Goal: Find specific page/section: Find specific page/section

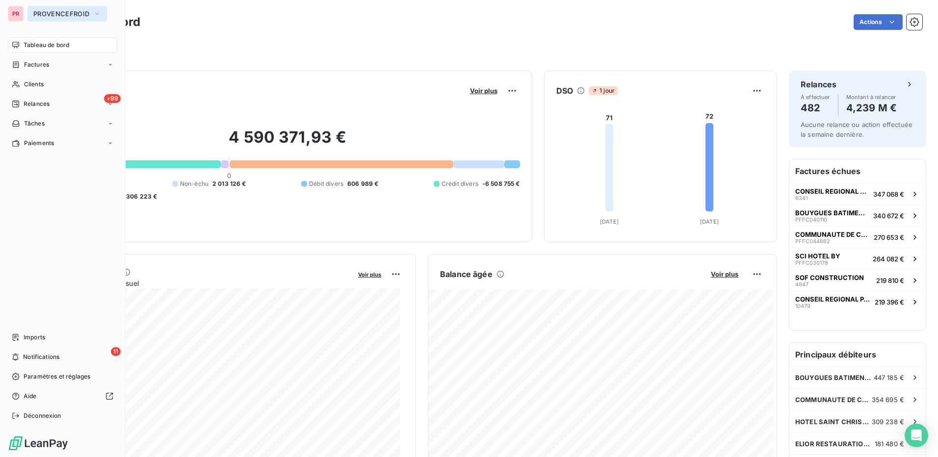
click at [73, 15] on span "PROVENCEFROID" at bounding box center [61, 14] width 56 height 8
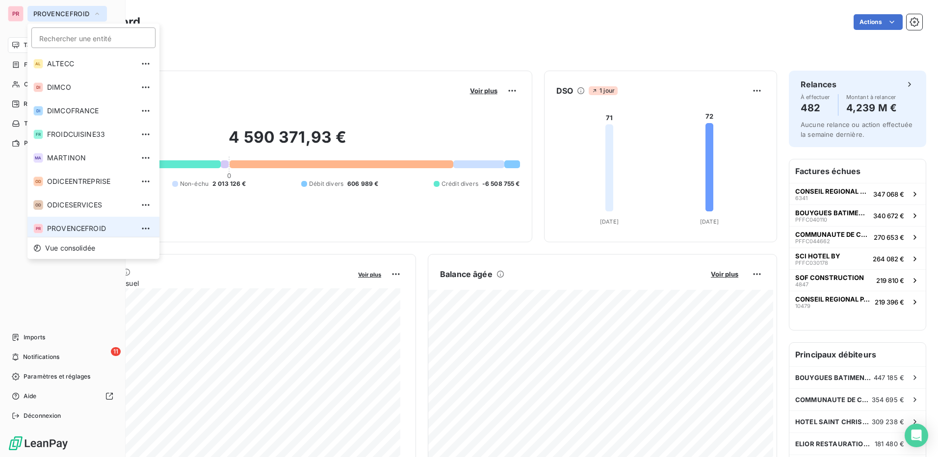
scroll to position [3, 0]
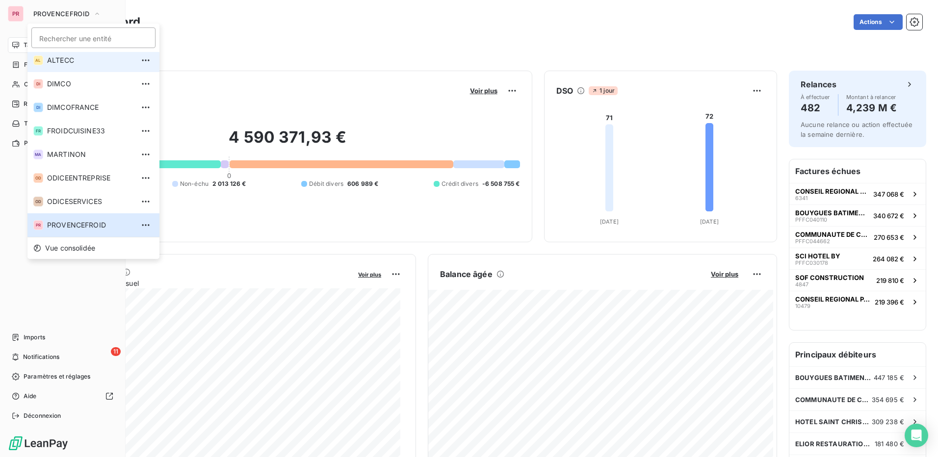
click at [73, 58] on li "AL ALTECC" at bounding box center [93, 61] width 132 height 24
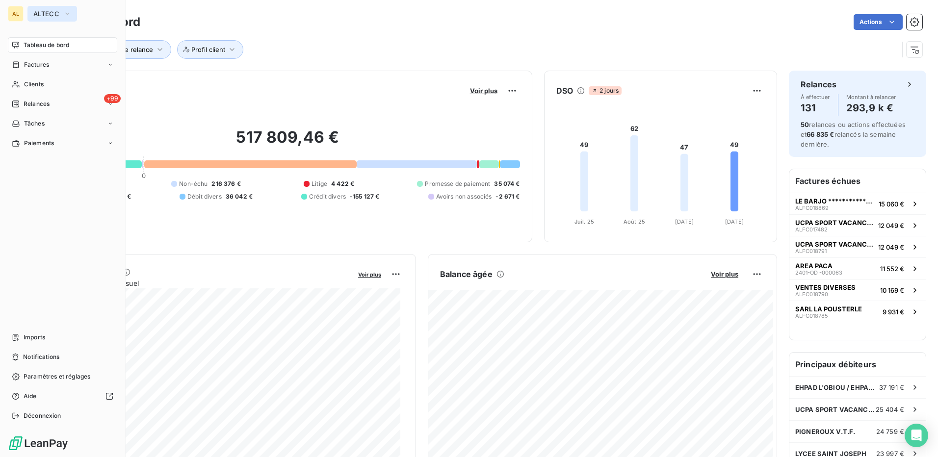
click at [74, 11] on button "ALTECC" at bounding box center [52, 14] width 50 height 16
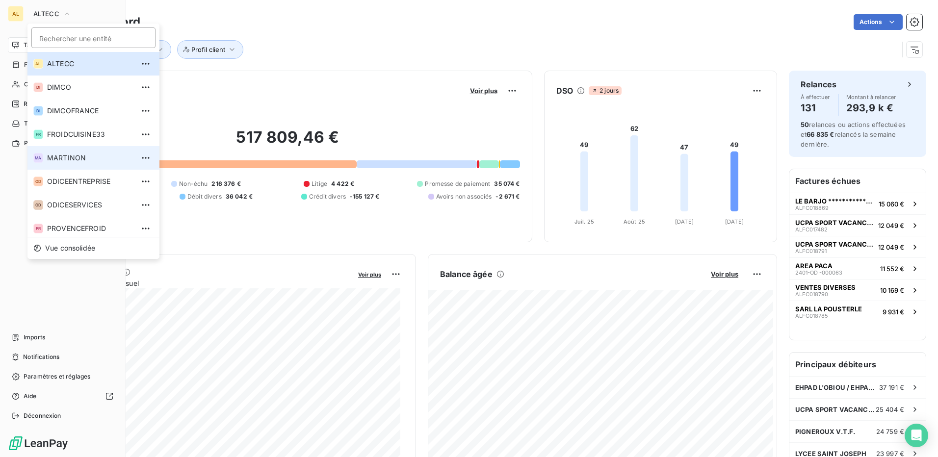
click at [82, 159] on span "MARTINON" at bounding box center [90, 158] width 87 height 10
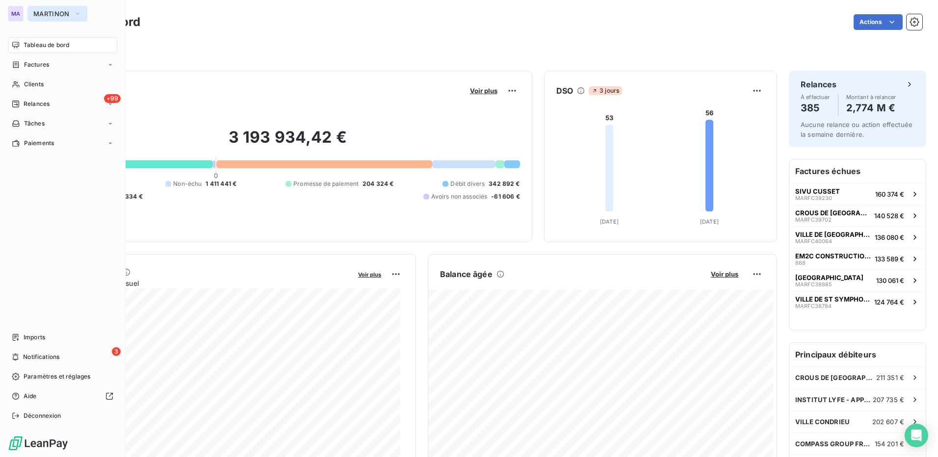
click at [70, 14] on button "MARTINON" at bounding box center [57, 14] width 60 height 16
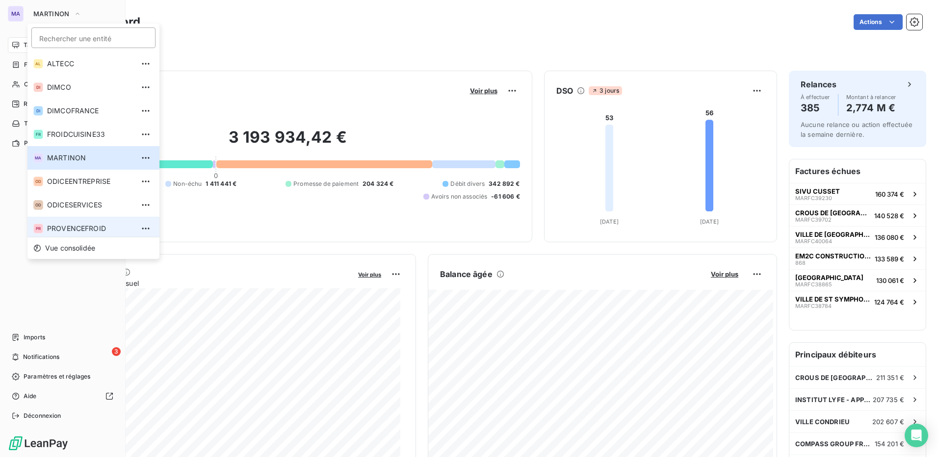
click at [76, 224] on span "PROVENCEFROID" at bounding box center [90, 229] width 87 height 10
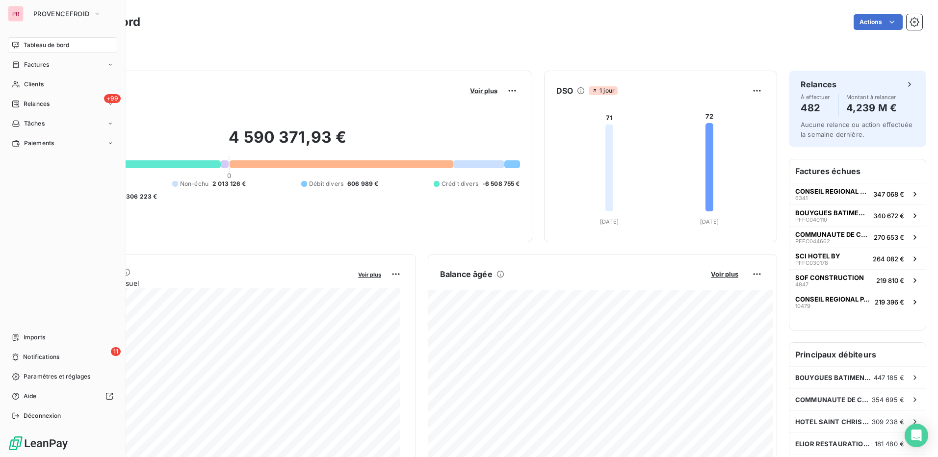
click at [185, 166] on div at bounding box center [137, 164] width 165 height 8
click at [208, 159] on div "4 590 371,93 € 0 Échu 8 785 234 € Non-échu 2 013 126 € Débit divers 606 989 € C…" at bounding box center [287, 165] width 465 height 132
click at [207, 163] on div at bounding box center [137, 164] width 165 height 8
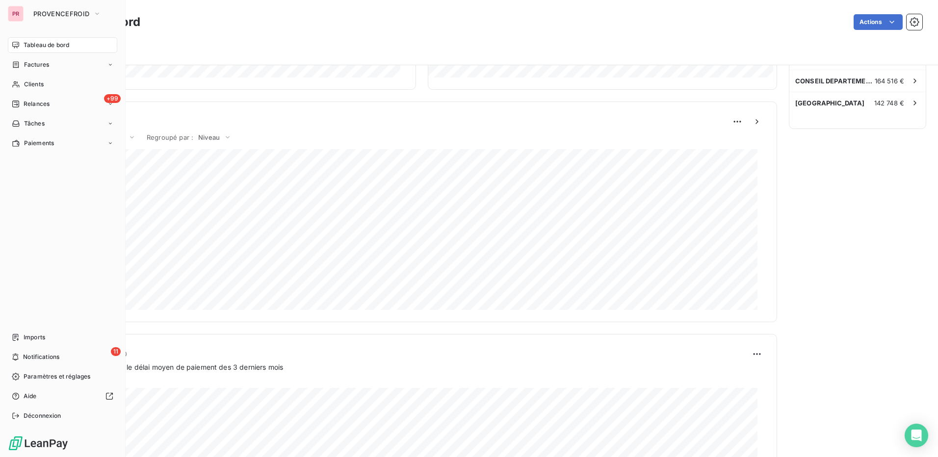
scroll to position [393, 0]
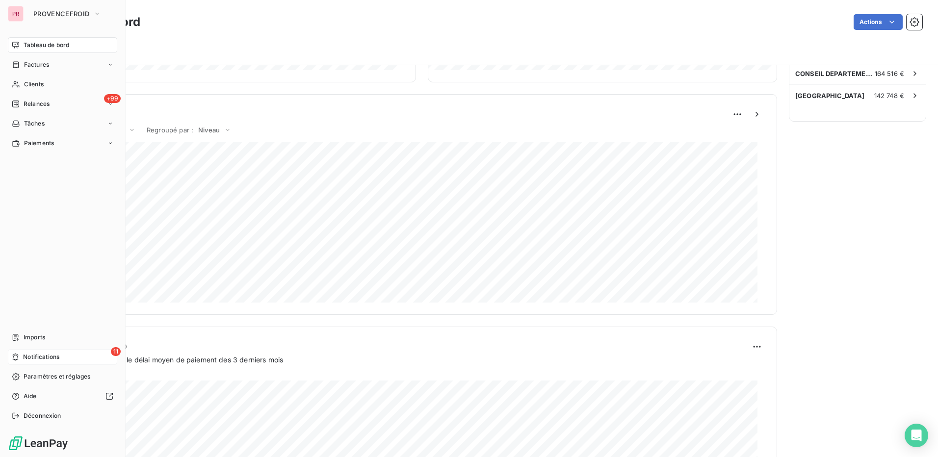
click at [96, 355] on div "11 Notifications" at bounding box center [62, 357] width 109 height 16
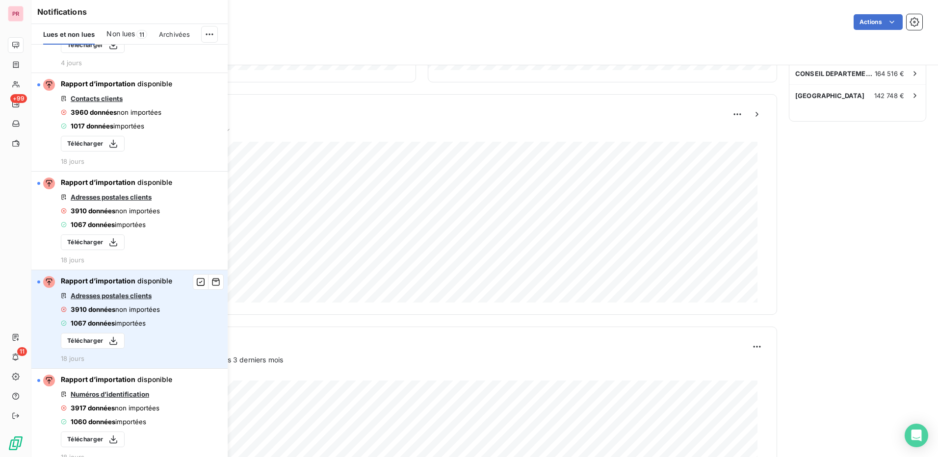
scroll to position [658, 0]
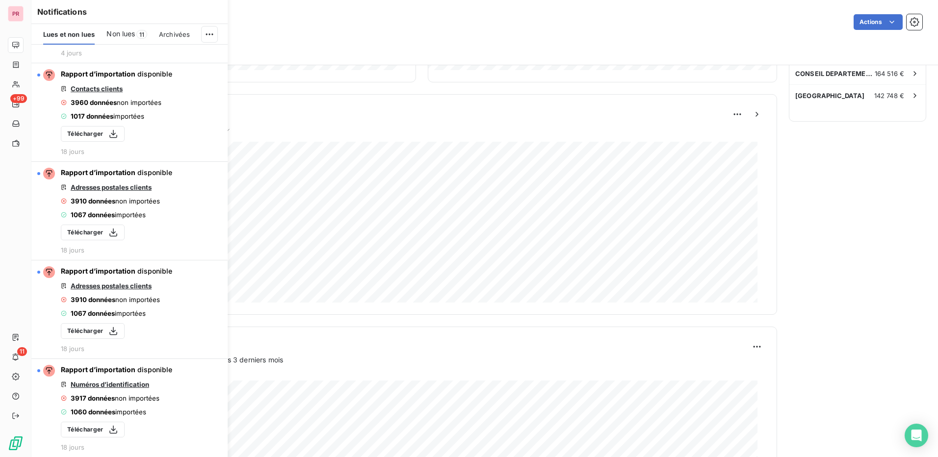
click at [847, 315] on div "Relances À effectuer 482 Montant à relancer 4,239 M € Aucune relance ou action …" at bounding box center [857, 113] width 137 height 870
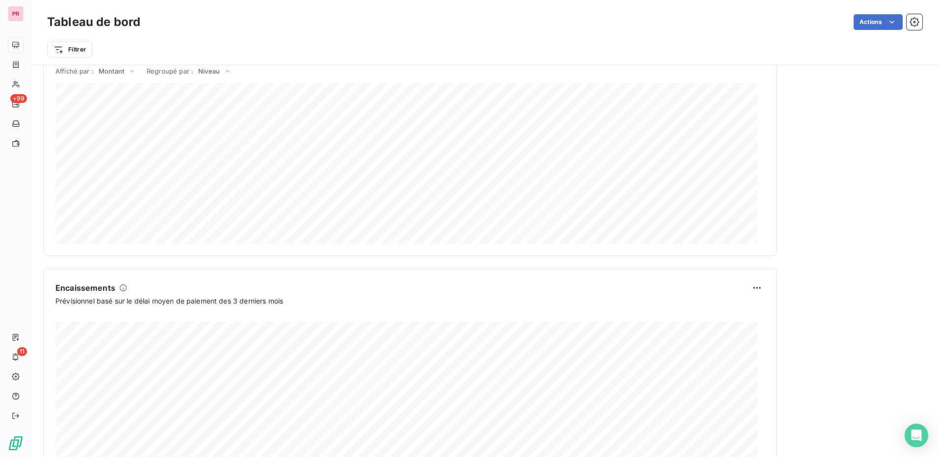
scroll to position [499, 0]
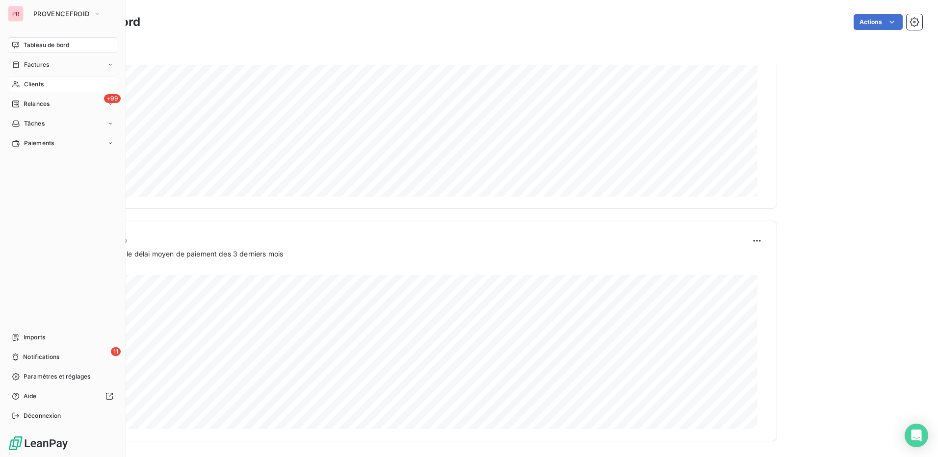
click at [41, 78] on div "Clients" at bounding box center [62, 85] width 109 height 16
